Goal: Information Seeking & Learning: Learn about a topic

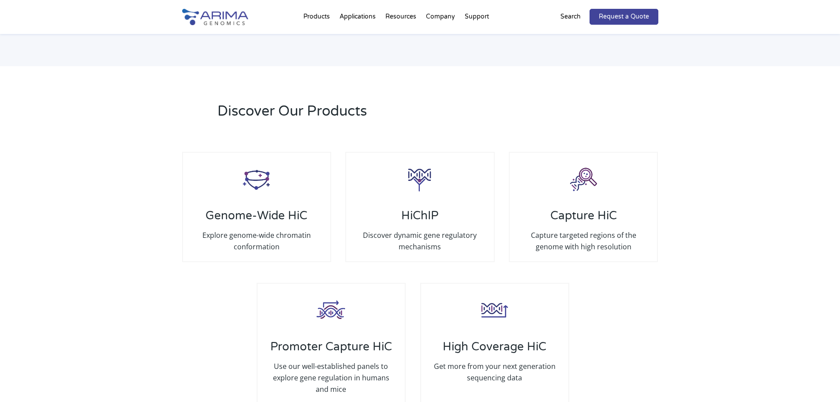
scroll to position [1586, 0]
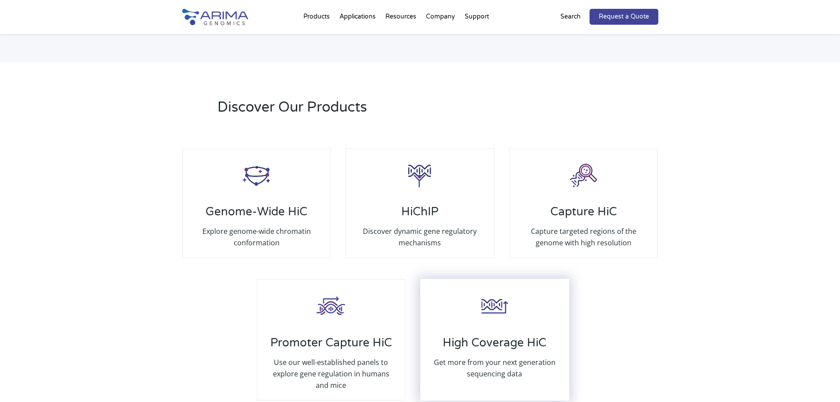
click at [476, 305] on div "High Coverage HiC Get more from your next generation sequencing data" at bounding box center [494, 340] width 149 height 122
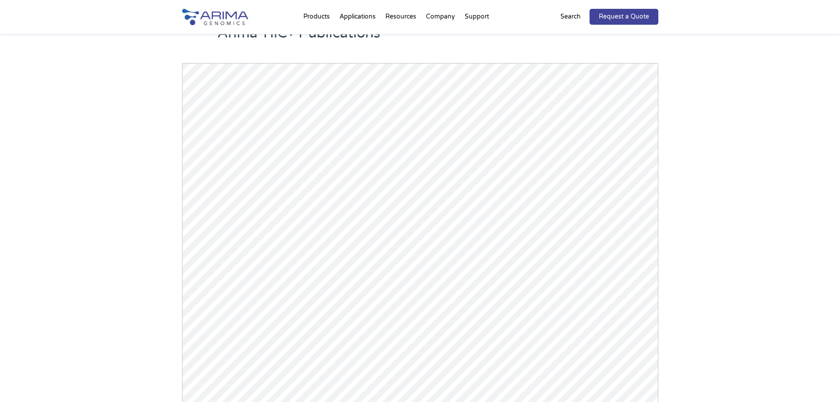
scroll to position [808, 0]
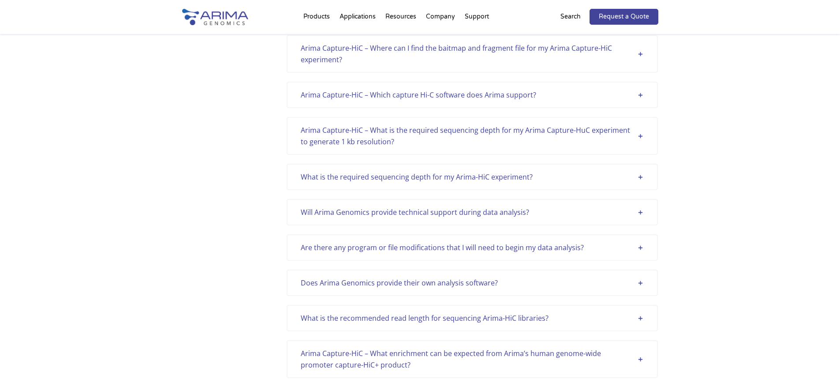
scroll to position [352, 0]
